Goal: Find specific page/section: Find specific page/section

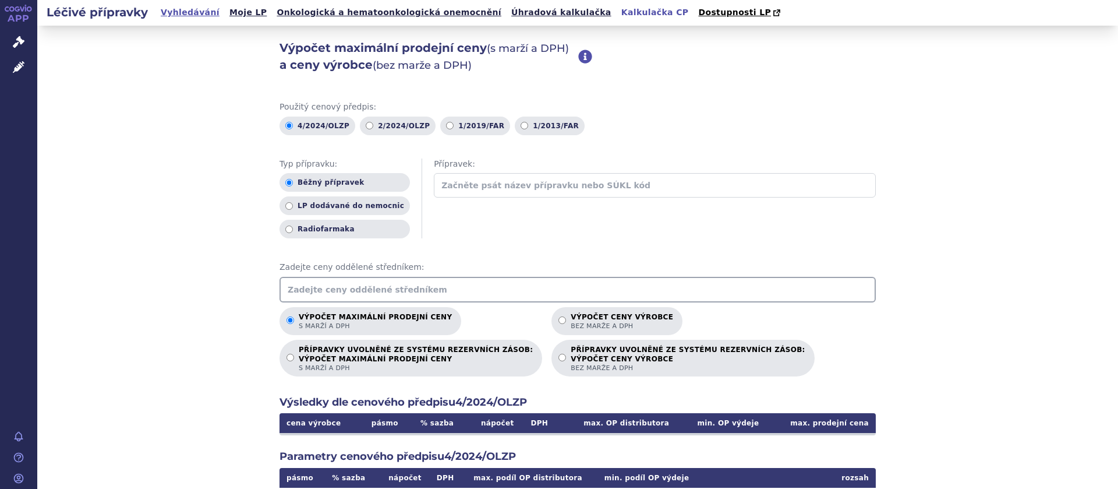
click at [183, 13] on link "Vyhledávání" at bounding box center [190, 13] width 66 height 16
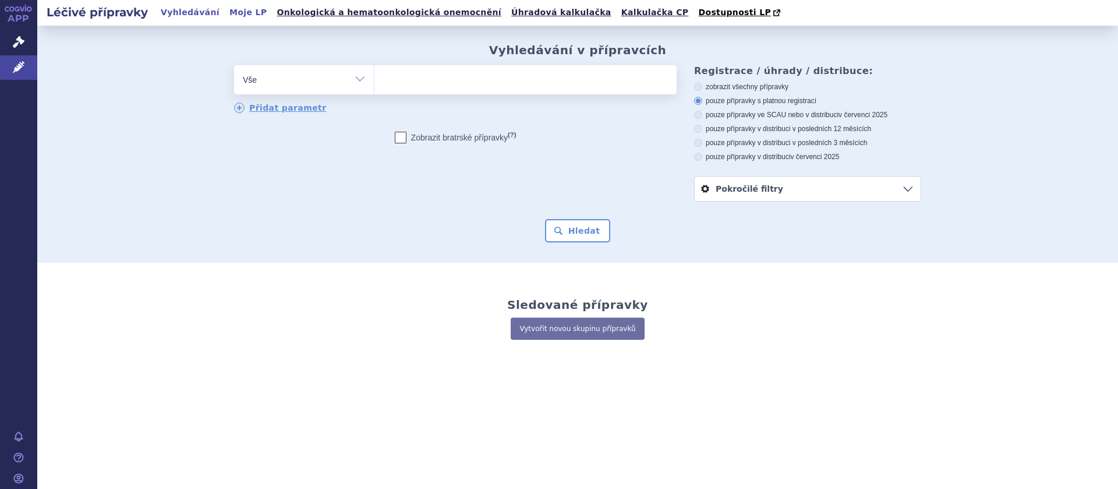
click at [232, 13] on link "Moje LP" at bounding box center [248, 13] width 44 height 16
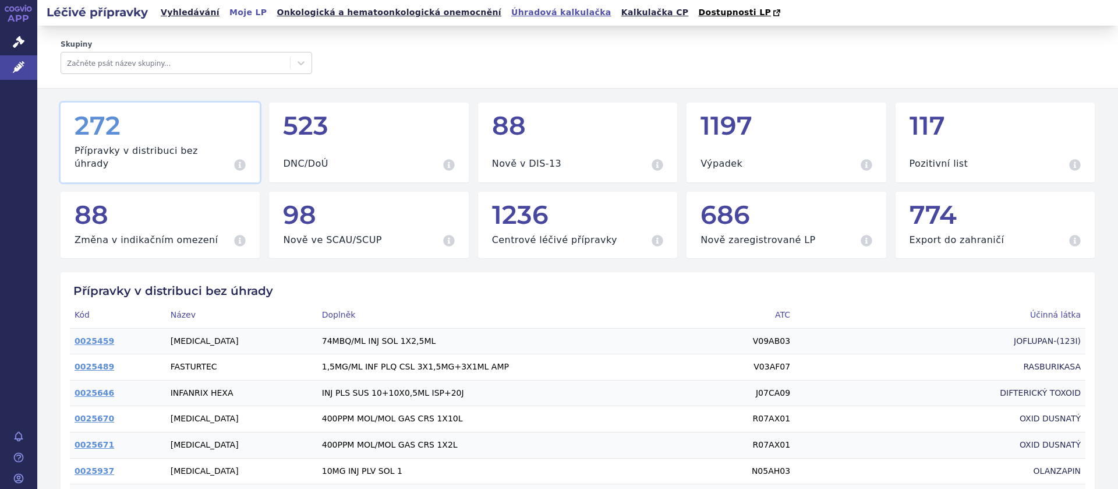
click at [508, 10] on link "Úhradová kalkulačka" at bounding box center [561, 13] width 107 height 16
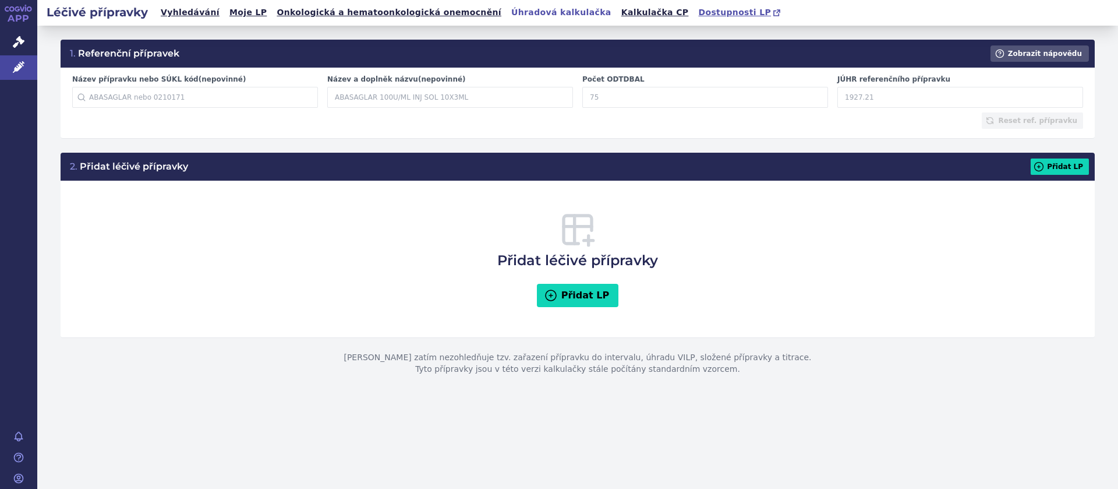
click at [698, 10] on span "Dostupnosti LP" at bounding box center [734, 12] width 73 height 9
click at [13, 36] on link "Správní řízení" at bounding box center [18, 42] width 37 height 24
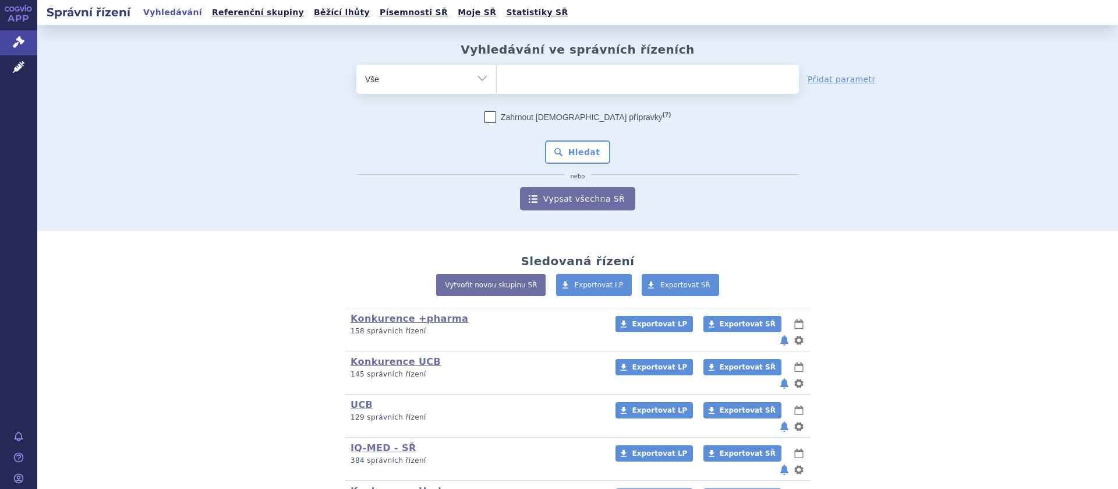
click at [544, 77] on ul at bounding box center [648, 77] width 302 height 24
click at [497, 77] on select at bounding box center [496, 78] width 1 height 29
